Goal: Information Seeking & Learning: Learn about a topic

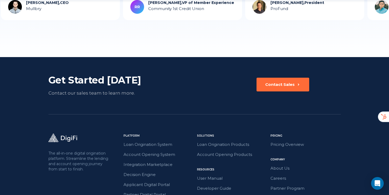
scroll to position [1516, 0]
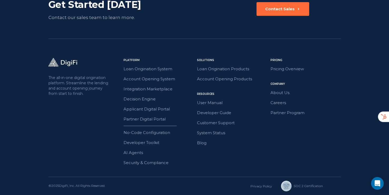
click at [143, 95] on div "Loan Origination System Account Opening System Integration Marketplace Decision…" at bounding box center [159, 93] width 70 height 57
click at [142, 97] on link "Decision Engine" at bounding box center [159, 98] width 70 height 7
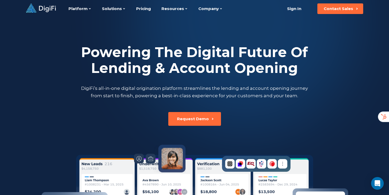
scroll to position [3, 0]
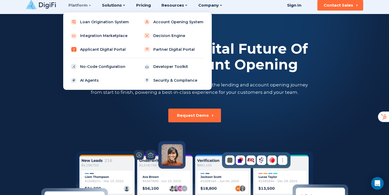
click at [96, 49] on link "Applicant Digital Portal" at bounding box center [101, 49] width 67 height 11
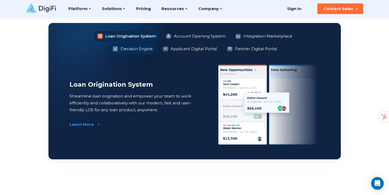
scroll to position [407, 0]
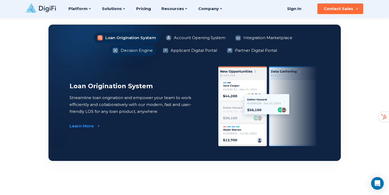
click at [156, 45] on li "Decision Engine" at bounding box center [132, 50] width 47 height 11
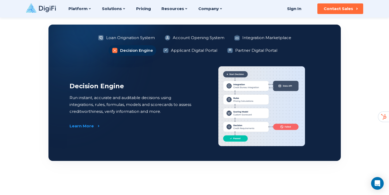
click at [257, 87] on img at bounding box center [262, 106] width 87 height 80
click at [75, 124] on div "Learn More" at bounding box center [82, 125] width 24 height 5
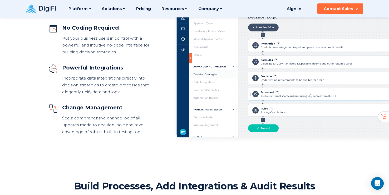
scroll to position [243, 0]
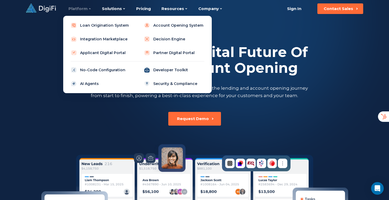
click at [153, 70] on link "Developer Toolkit" at bounding box center [174, 70] width 67 height 11
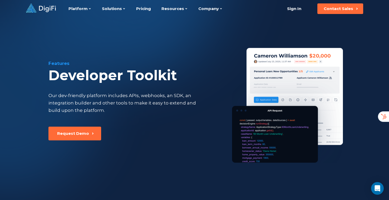
click at [46, 11] on icon at bounding box center [41, 8] width 30 height 9
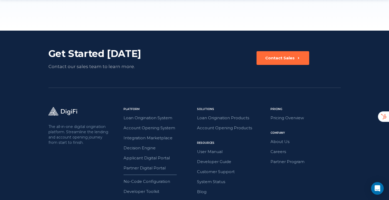
scroll to position [1511, 0]
